Goal: Find contact information: Find contact information

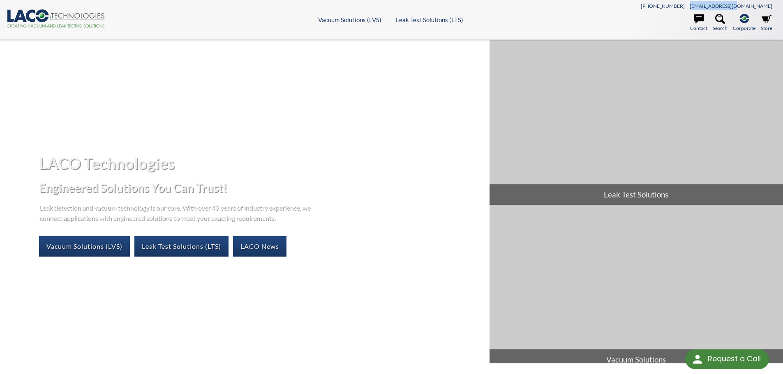
drag, startPoint x: 775, startPoint y: 7, endPoint x: 730, endPoint y: 8, distance: 45.2
click at [730, 8] on div "[PHONE_NUMBER] [EMAIL_ADDRESS][DOMAIN_NAME]" at bounding box center [680, 5] width 192 height 9
copy link "[EMAIL_ADDRESS][DOMAIN_NAME]"
click at [699, 20] on icon at bounding box center [698, 18] width 10 height 9
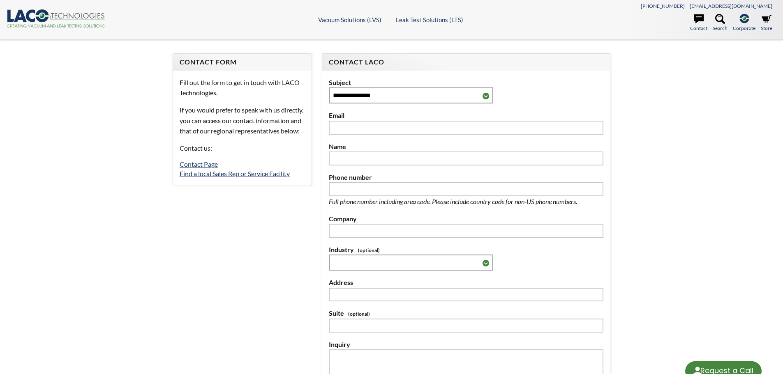
select select "Language Translate Widget"
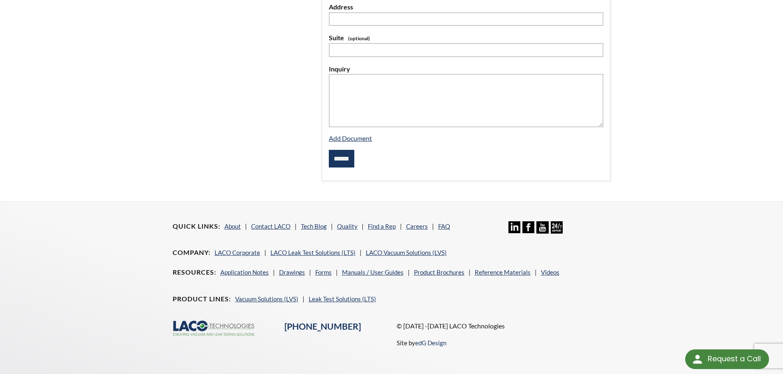
scroll to position [293, 0]
